Goal: Task Accomplishment & Management: Use online tool/utility

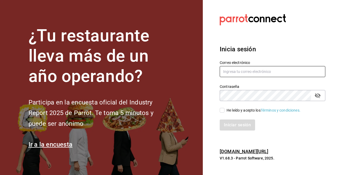
type input "anatolequiroz@gmail.com"
click at [221, 112] on input "He leído y acepto los Términos y condiciones." at bounding box center [221, 110] width 5 height 5
checkbox input "true"
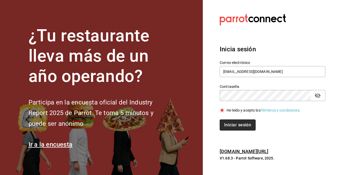
click at [227, 120] on button "Iniciar sesión" at bounding box center [237, 125] width 36 height 11
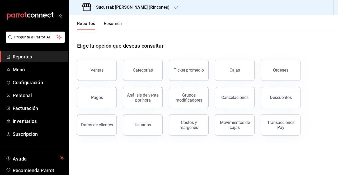
click at [121, 10] on h3 "Sucursal: [PERSON_NAME] (Rincones)" at bounding box center [131, 7] width 78 height 6
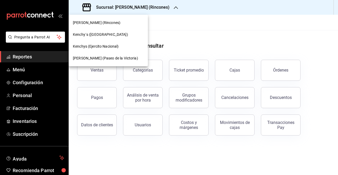
click at [114, 48] on span "Kenchys (Ejercito Nacional)" at bounding box center [96, 47] width 46 height 6
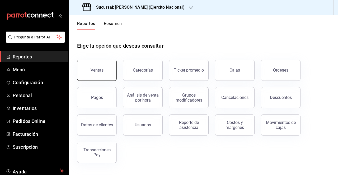
click at [104, 69] on button "Ventas" at bounding box center [97, 70] width 40 height 21
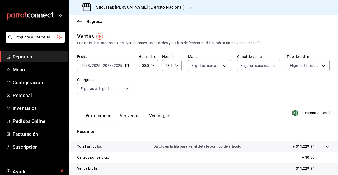
click at [127, 63] on div "[DATE] [DATE] - [DATE] [DATE]" at bounding box center [104, 65] width 55 height 11
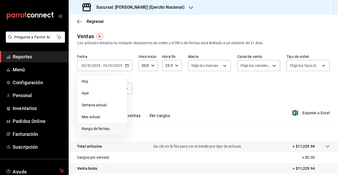
click at [100, 130] on span "Rango de fechas" at bounding box center [102, 129] width 41 height 6
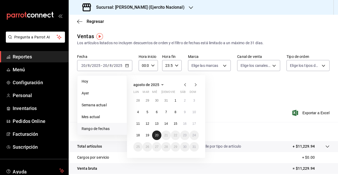
click at [155, 134] on button "20" at bounding box center [156, 135] width 9 height 9
click at [148, 134] on abbr "19" at bounding box center [146, 136] width 3 height 4
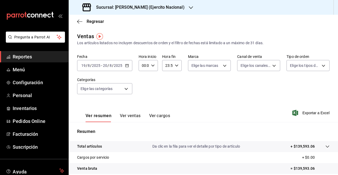
click at [126, 65] on icon "button" at bounding box center [127, 66] width 4 height 4
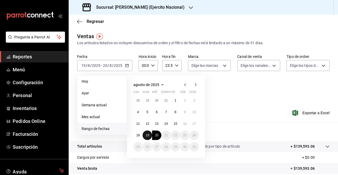
click at [148, 135] on abbr "19" at bounding box center [146, 136] width 3 height 4
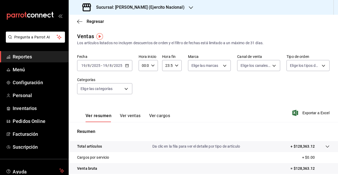
click at [166, 95] on div "Fecha [DATE] [DATE] - [DATE] [DATE] Hora inicio 00:00 Hora inicio Hora fin 23:5…" at bounding box center [203, 77] width 252 height 46
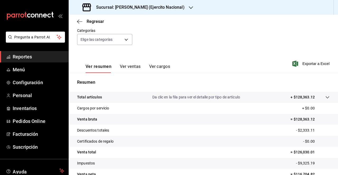
scroll to position [50, 0]
click at [129, 69] on button "Ver ventas" at bounding box center [130, 68] width 21 height 9
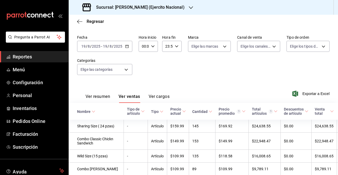
scroll to position [50, 0]
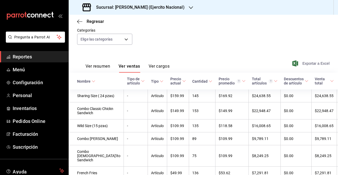
click at [299, 66] on span "Exportar a Excel" at bounding box center [311, 63] width 36 height 6
